Goal: Task Accomplishment & Management: Manage account settings

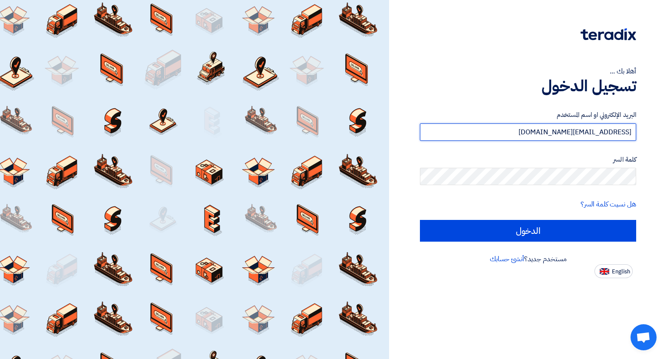
click at [585, 131] on input "a.zayan@alfatech-eg.net" at bounding box center [528, 131] width 216 height 17
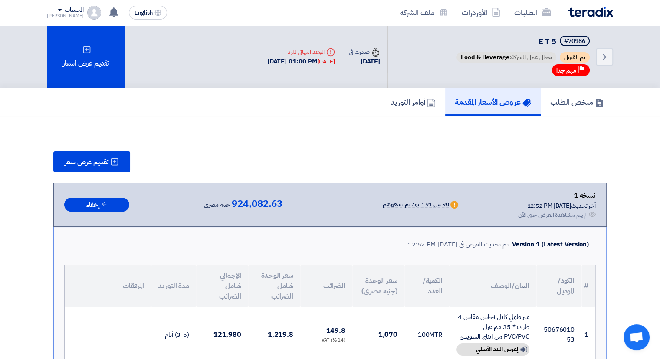
click at [578, 10] on img at bounding box center [590, 12] width 45 height 10
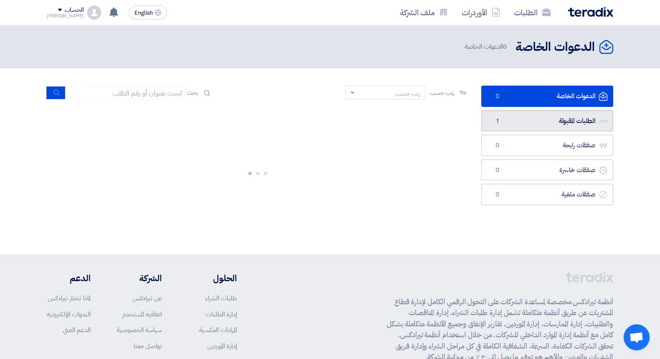
click at [545, 113] on link "الطلبات المقبولة الطلبات المقبولة 1" at bounding box center [548, 120] width 132 height 21
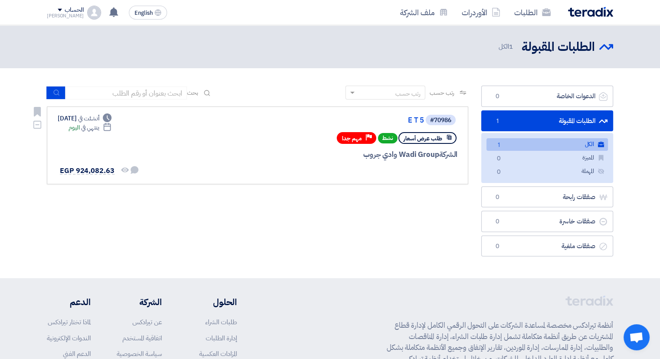
click at [420, 138] on span "طلب عرض أسعار" at bounding box center [423, 138] width 39 height 8
click at [97, 129] on span "ينتهي في" at bounding box center [90, 127] width 18 height 9
click at [97, 131] on span "ينتهي في" at bounding box center [90, 127] width 18 height 9
click at [112, 131] on icon "Deadline" at bounding box center [107, 126] width 9 height 9
click at [120, 132] on div "Deadline أنشئت في Aug 7, 2025 Deadline ينتهي في اليوم لم تتم أي محادثة بينك وبي…" at bounding box center [99, 145] width 82 height 63
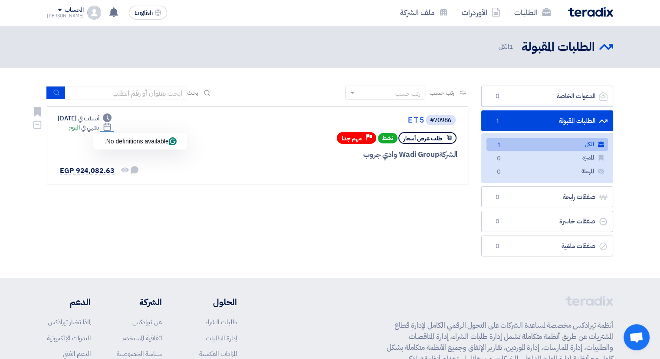
click at [111, 128] on use at bounding box center [106, 127] width 7 height 8
click at [99, 119] on span "أنشئت في" at bounding box center [88, 118] width 21 height 9
click at [281, 223] on div "رتب حسب رتب حسب بحث مجال الطلب مسؤول المشتريات نوع الطلب" at bounding box center [257, 173] width 435 height 175
click at [92, 172] on span "EGP 924,082.63" at bounding box center [87, 170] width 55 height 10
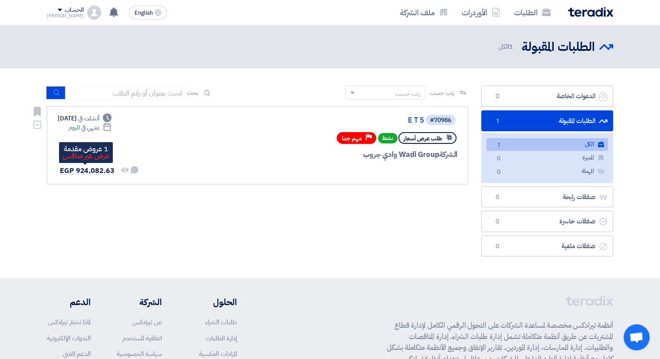
click at [97, 167] on span "EGP 924,082.63" at bounding box center [87, 170] width 55 height 10
click at [569, 56] on header "الطلبات المقبولة الطلبات المقبولة 1 الكل" at bounding box center [330, 46] width 660 height 43
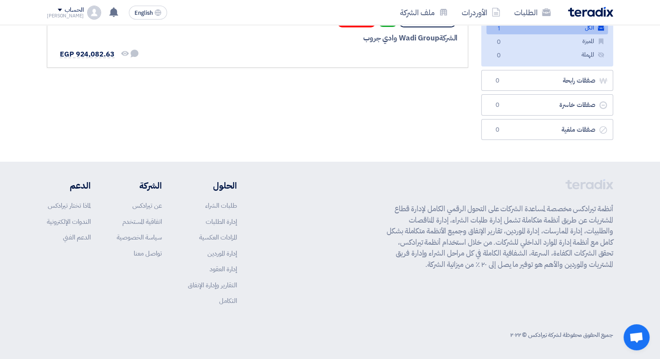
scroll to position [118, 0]
click at [317, 194] on div "أنظمة تيرادكس مخصصة لمساعدة الشركات على التحول الرقمي الكامل لإدارة قطاع المشتر…" at bounding box center [330, 248] width 567 height 140
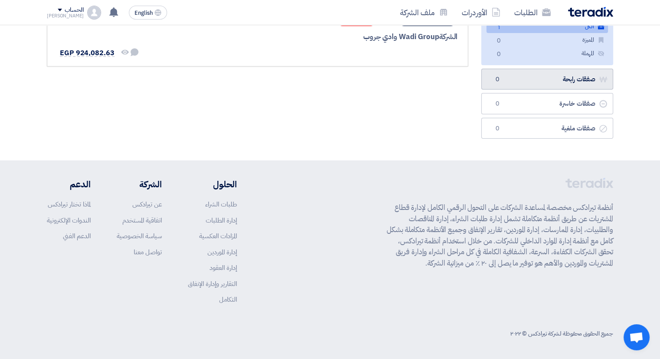
click at [559, 82] on link "صفقات رابحة صفقات رابحة 0" at bounding box center [548, 79] width 132 height 21
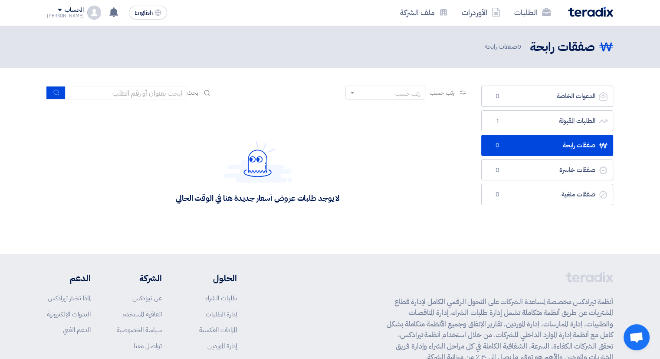
click at [525, 60] on header "صفقات رابحة صفقات رابحة 0 صفقات رابحة" at bounding box center [330, 46] width 660 height 43
